Goal: Find specific page/section: Find specific page/section

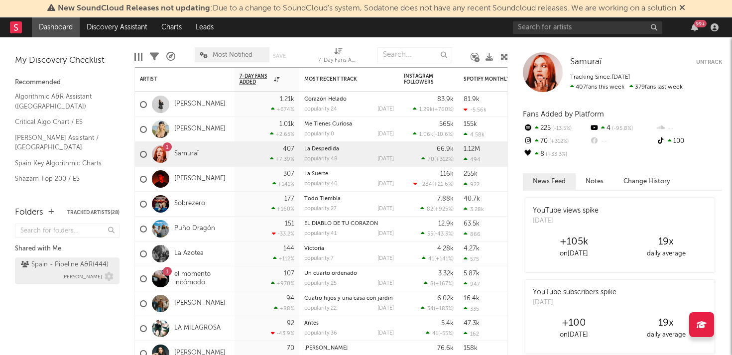
click at [42, 271] on div "Spain - Pipeline A&R ( 444 ) [PERSON_NAME]" at bounding box center [67, 271] width 93 height 24
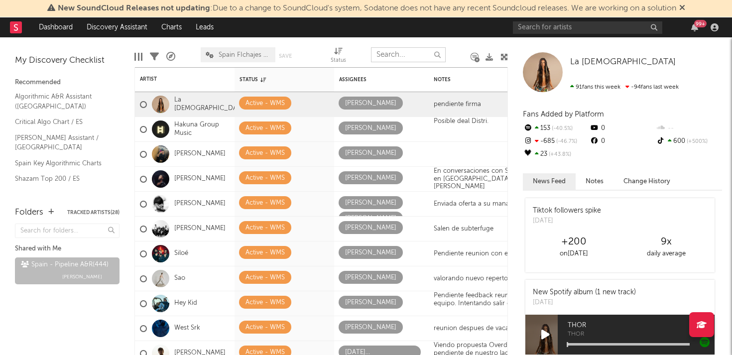
click at [401, 49] on input "text" at bounding box center [408, 54] width 75 height 15
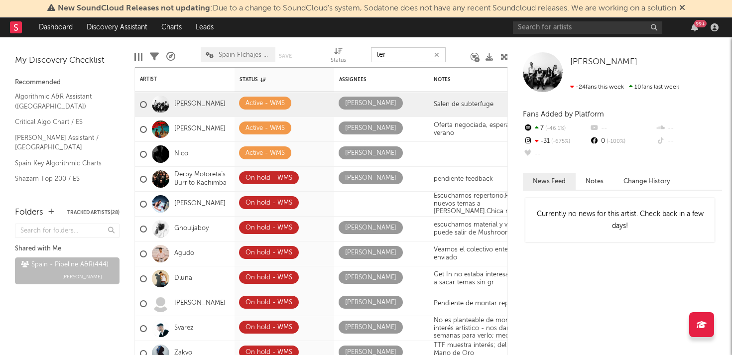
type input "tere"
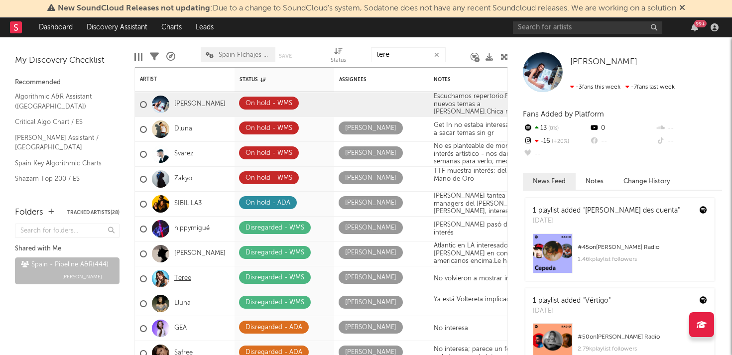
click at [180, 277] on link "Teree" at bounding box center [182, 278] width 17 height 8
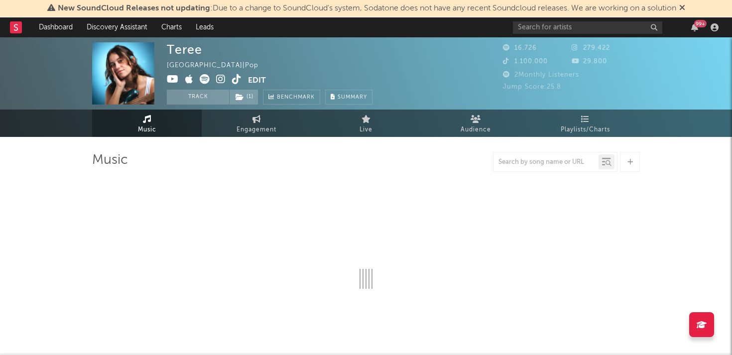
select select "6m"
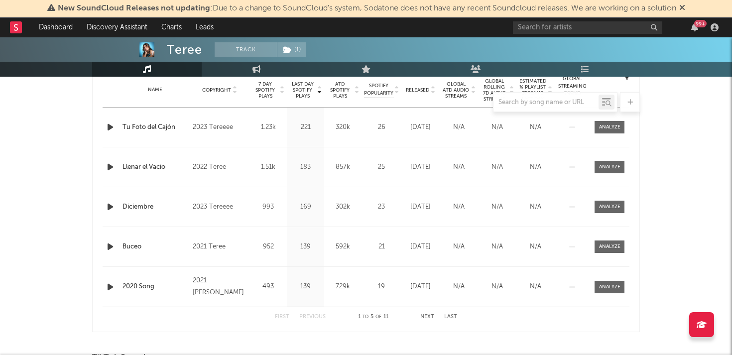
scroll to position [403, 0]
